Goal: Task Accomplishment & Management: Use online tool/utility

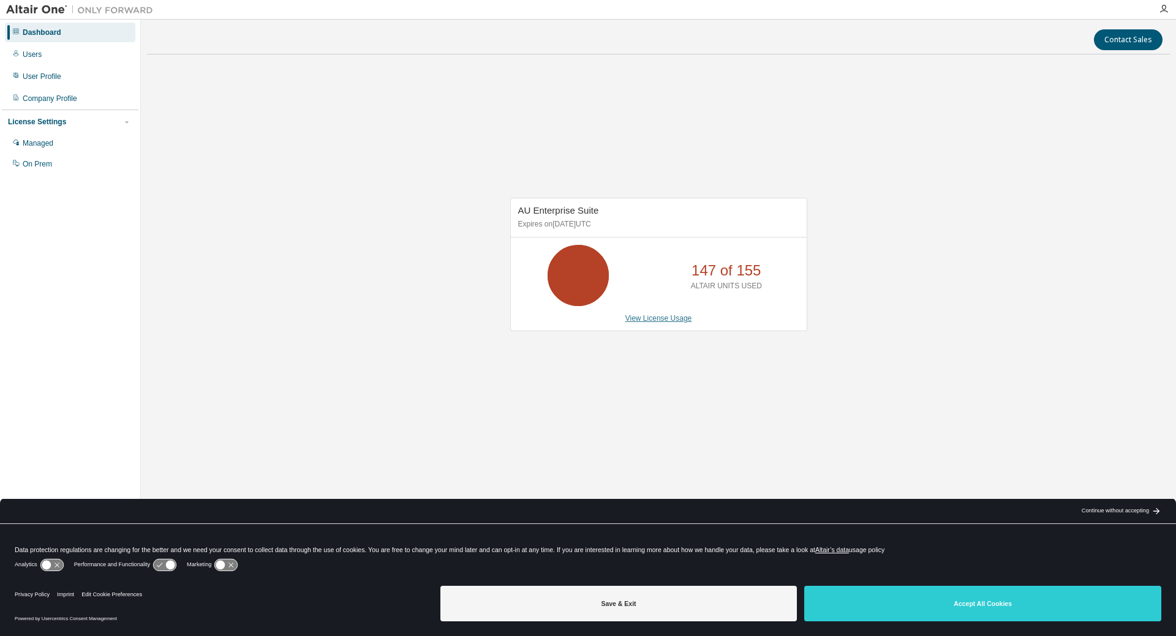
click at [668, 315] on link "View License Usage" at bounding box center [658, 318] width 67 height 9
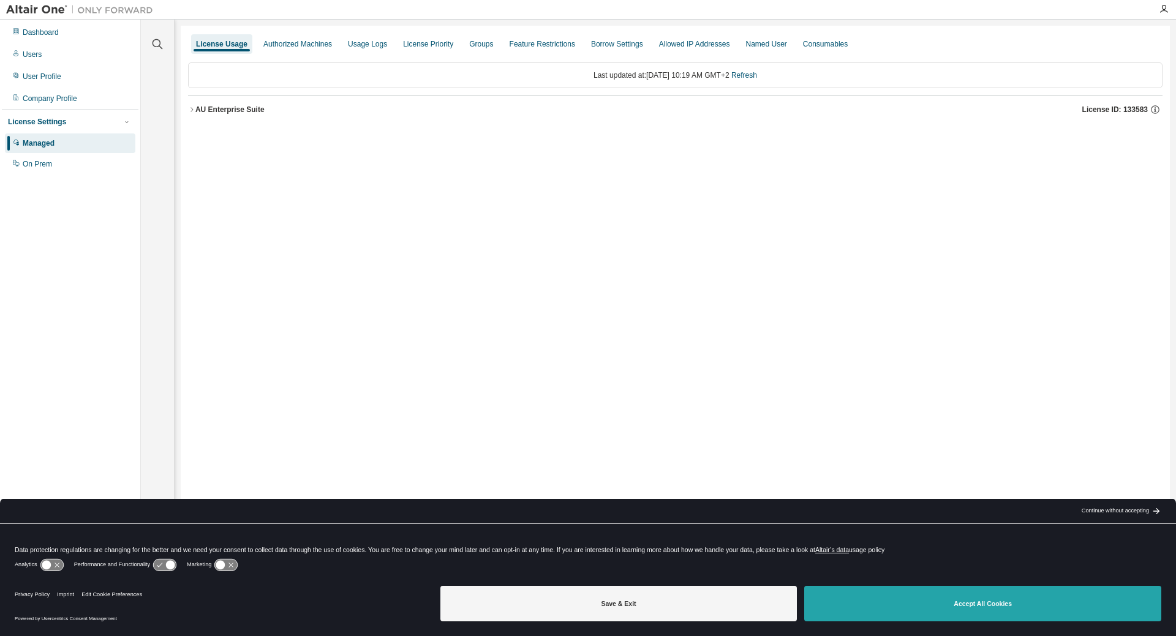
click at [904, 609] on button "Accept All Cookies" at bounding box center [982, 604] width 357 height 36
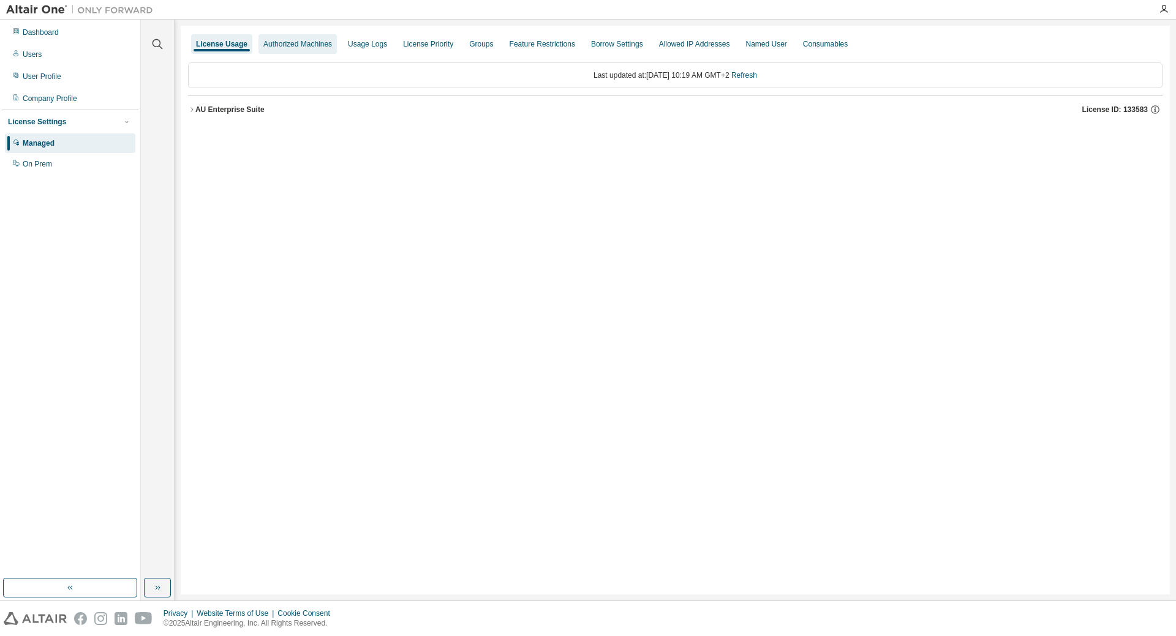
click at [320, 40] on div "Authorized Machines" at bounding box center [297, 44] width 69 height 10
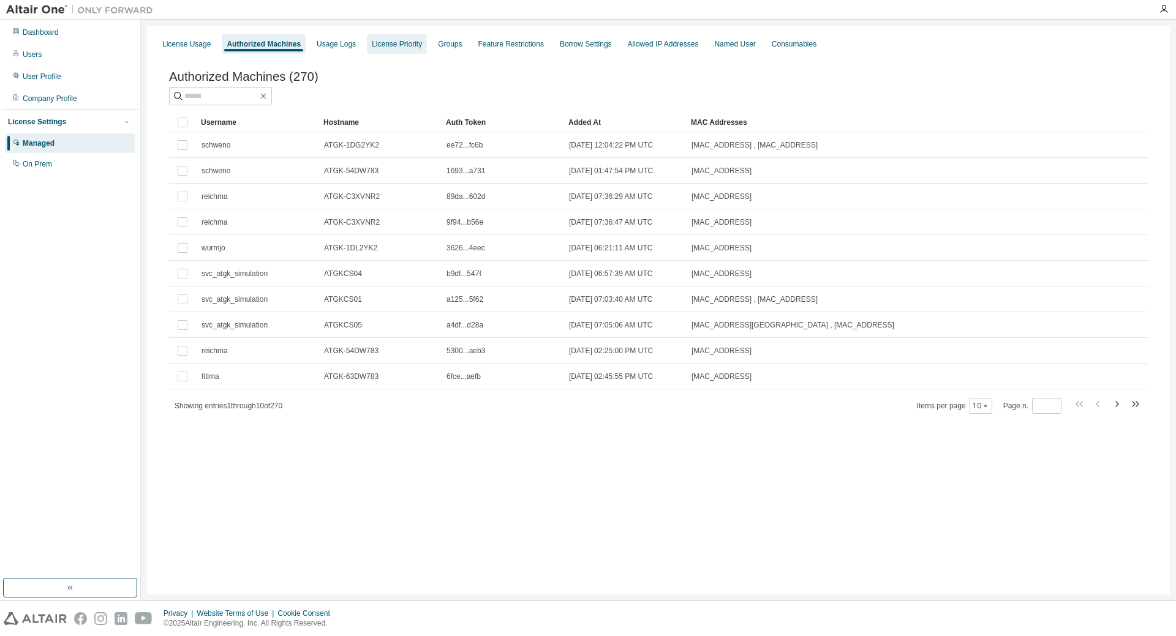
click at [389, 50] on div "License Priority" at bounding box center [397, 44] width 60 height 20
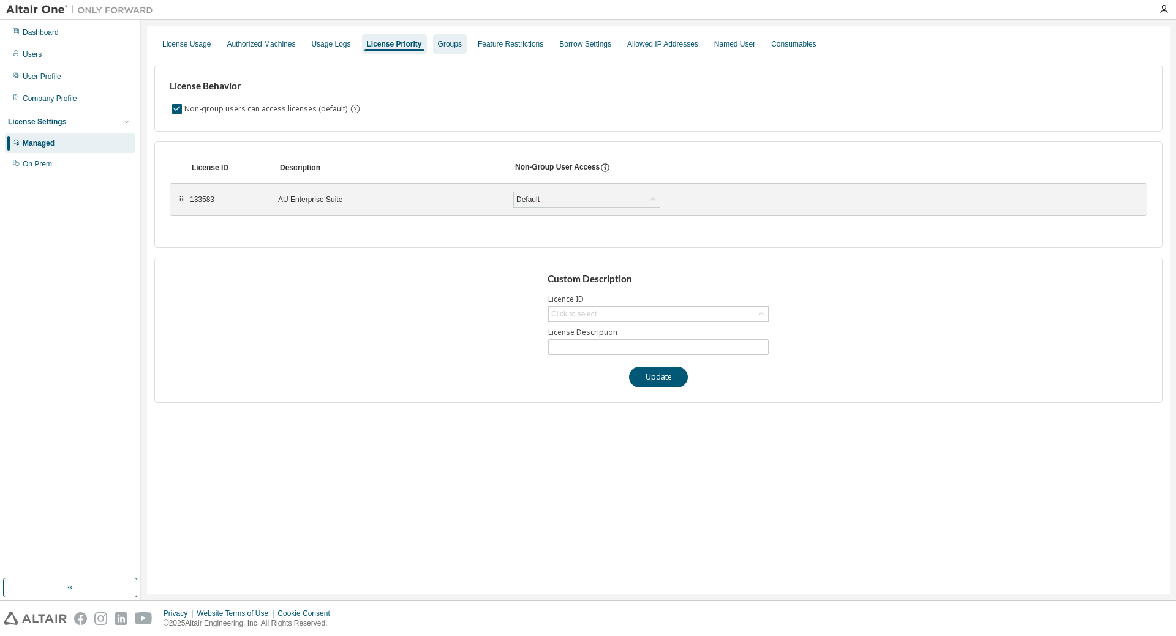
click at [467, 49] on div "Groups" at bounding box center [450, 44] width 34 height 20
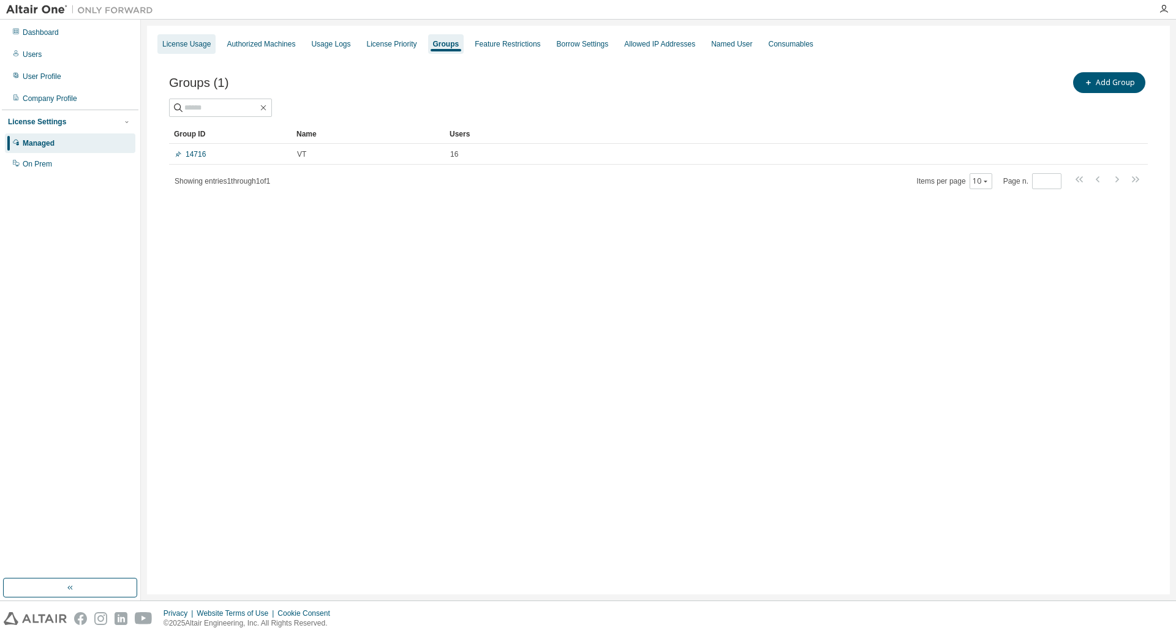
click at [195, 47] on div "License Usage" at bounding box center [186, 44] width 48 height 10
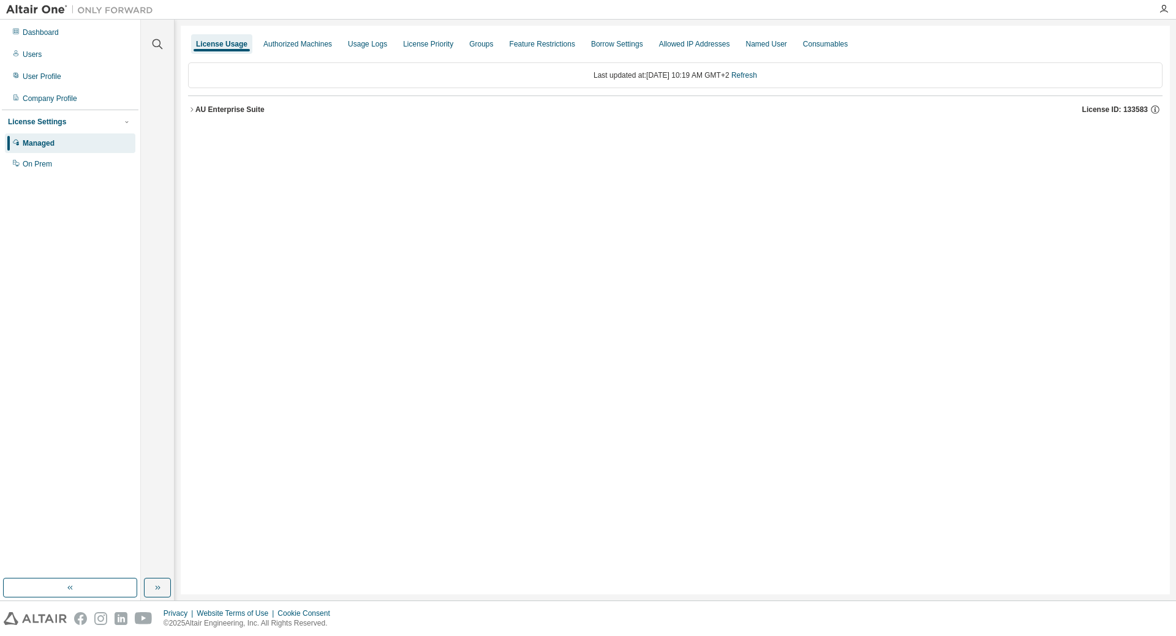
click at [190, 110] on icon "button" at bounding box center [191, 109] width 7 height 7
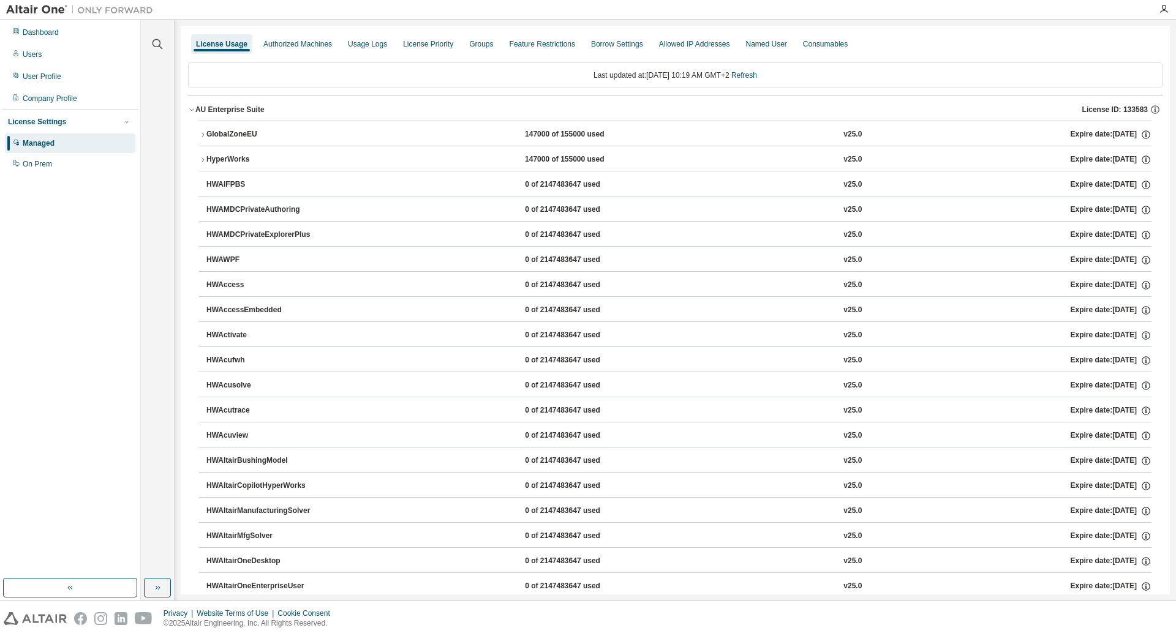
click at [201, 162] on button "HyperWorks 147000 of 155000 used v25.0 Expire date: [DATE]" at bounding box center [675, 159] width 952 height 27
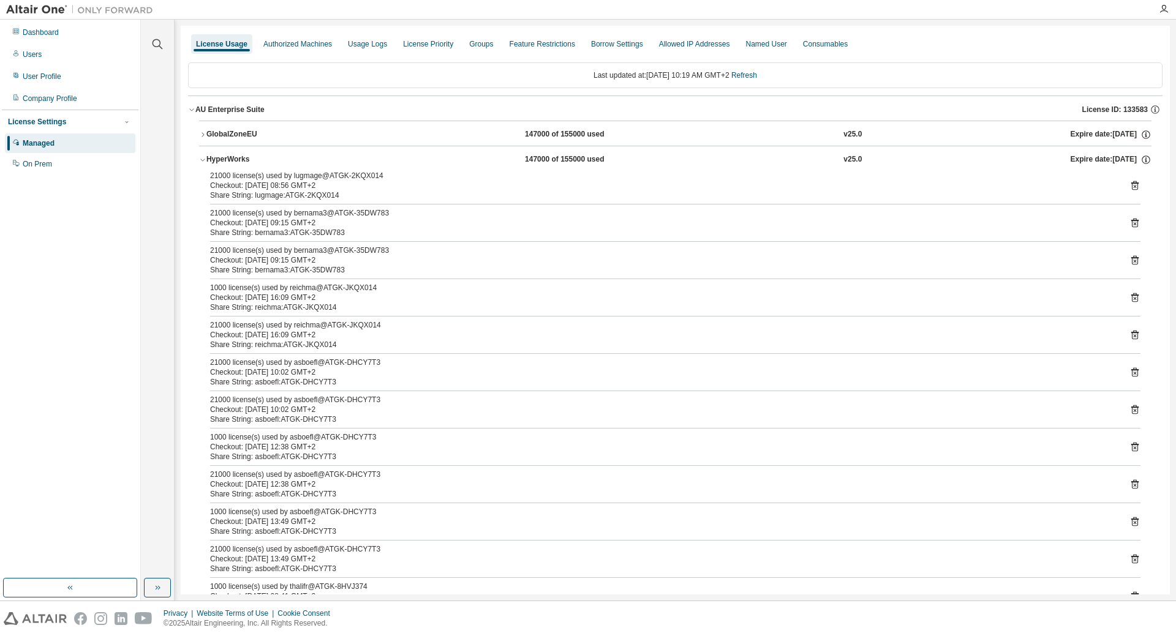
click at [201, 161] on icon "button" at bounding box center [202, 159] width 7 height 7
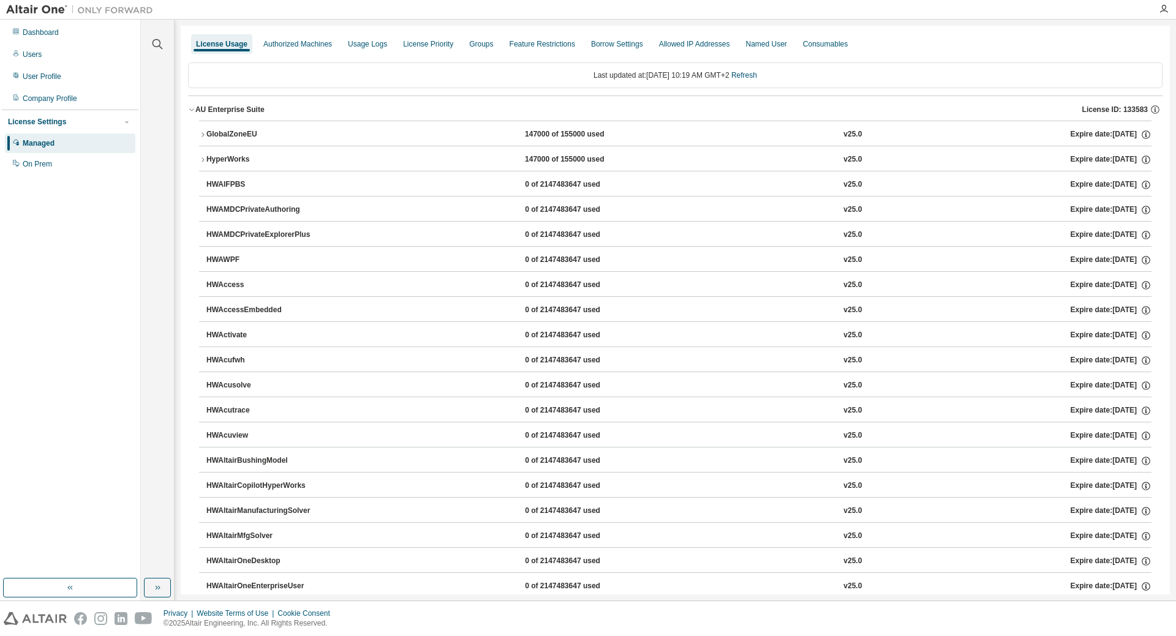
click at [203, 160] on icon "button" at bounding box center [202, 159] width 7 height 7
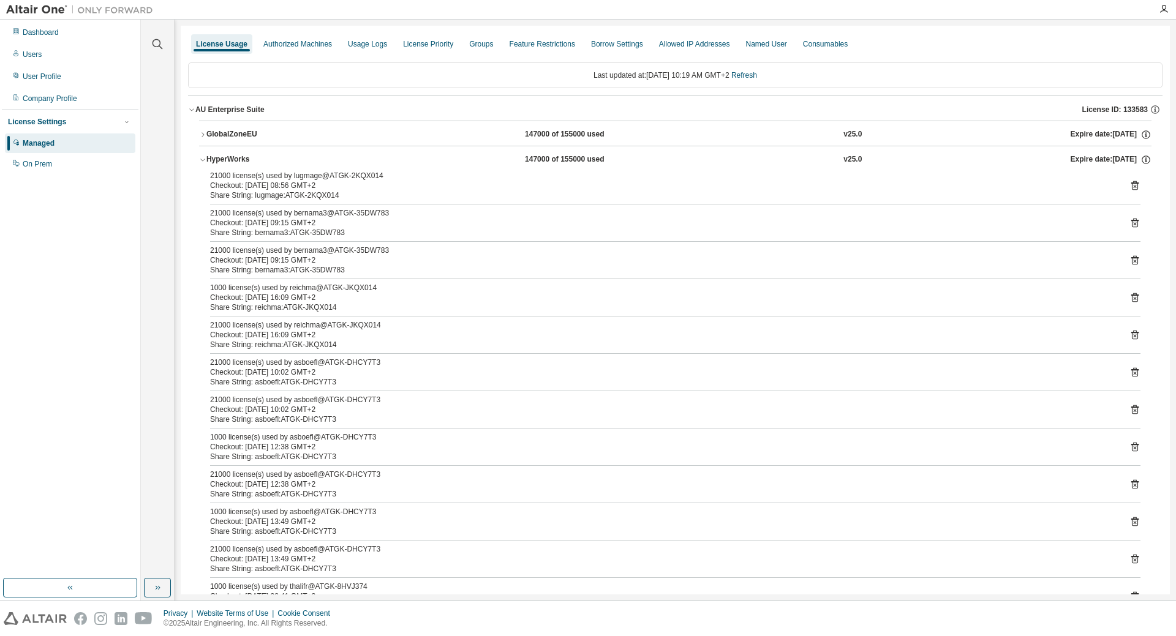
click at [265, 196] on div "Share String: lugmage:ATGK-2KQX014" at bounding box center [660, 195] width 901 height 10
click at [271, 227] on div "Checkout: [DATE] 09:15 GMT+2" at bounding box center [660, 223] width 901 height 10
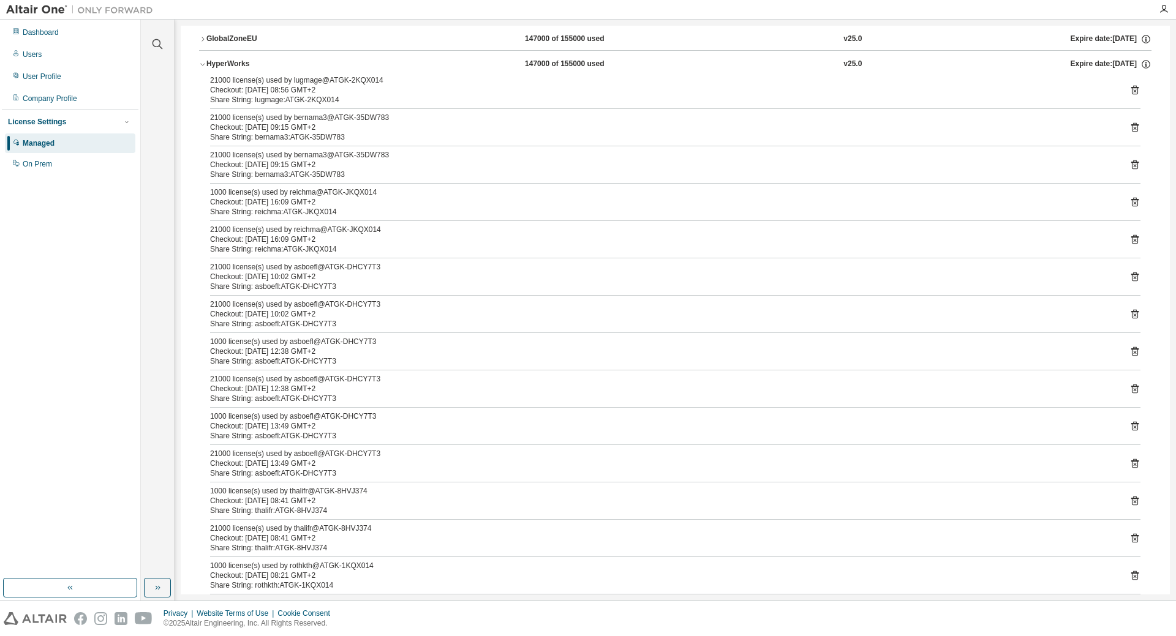
scroll to position [122, 0]
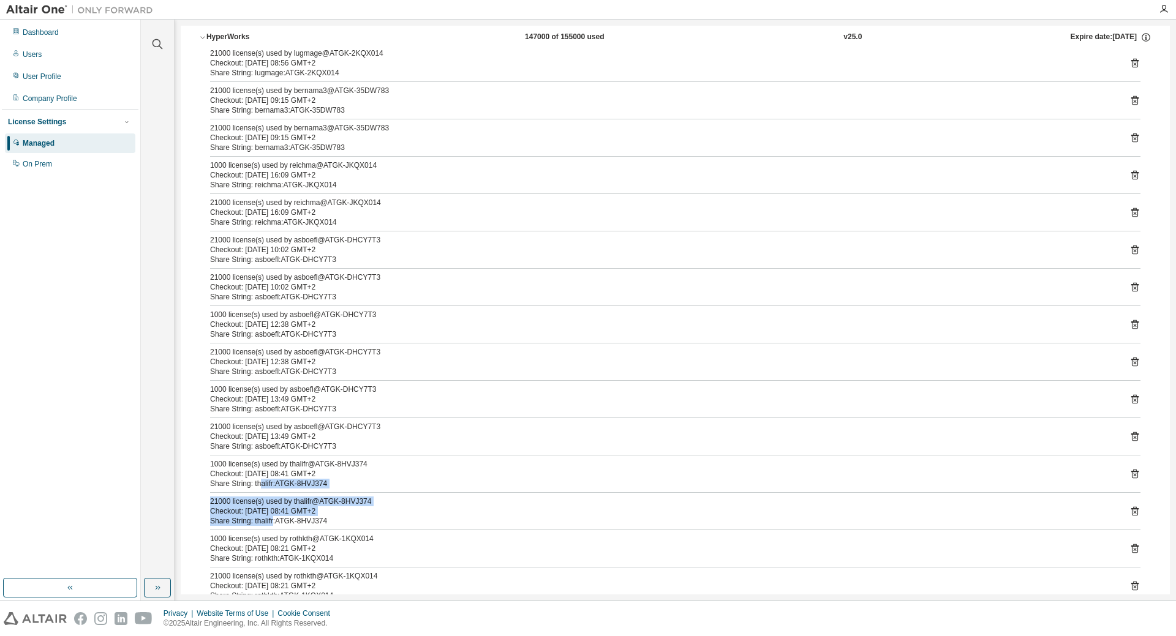
drag, startPoint x: 263, startPoint y: 483, endPoint x: 282, endPoint y: 522, distance: 43.0
click at [277, 523] on div "21000 license(s) used by lugmage@ATGK-2KQX014 Checkout: [DATE] 08:56 GMT+2 Shar…" at bounding box center [675, 382] width 952 height 669
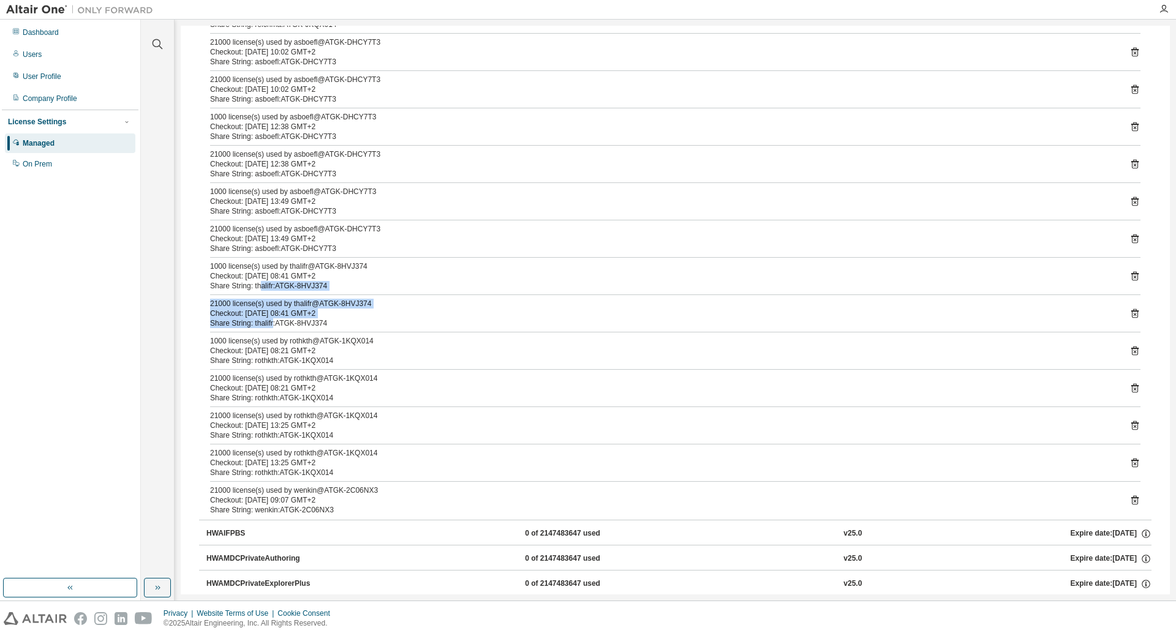
scroll to position [429, 0]
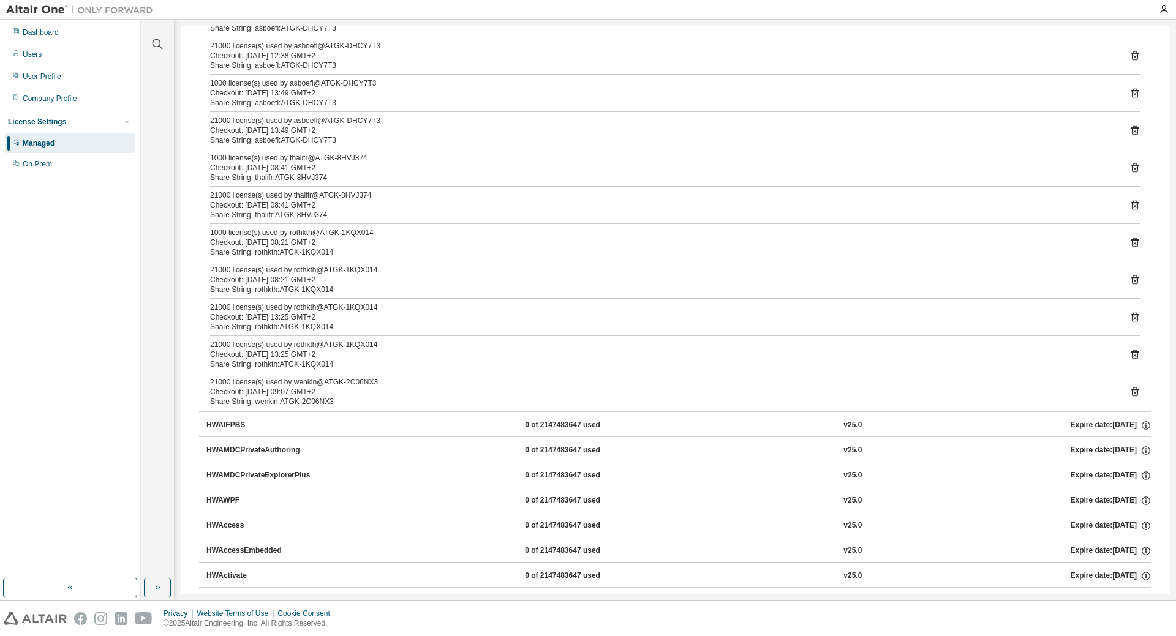
click at [401, 337] on div "21000 license(s) used by lugmage@ATGK-2KQX014 Checkout: [DATE] 08:56 GMT+2 Shar…" at bounding box center [675, 76] width 952 height 669
